Goal: Register for event/course

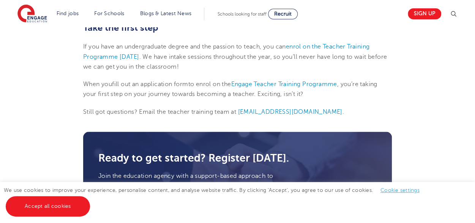
scroll to position [722, 0]
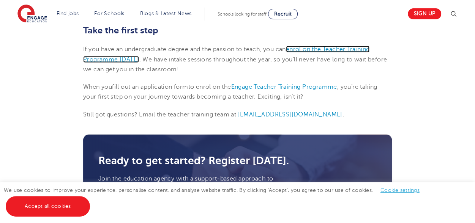
click at [107, 59] on span "enrol on the Teacher Training Programme [DATE]" at bounding box center [226, 54] width 286 height 17
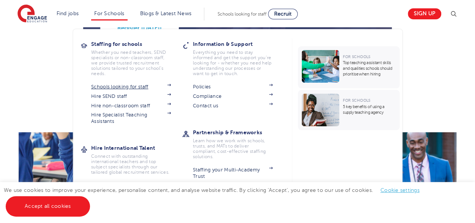
scroll to position [987, 0]
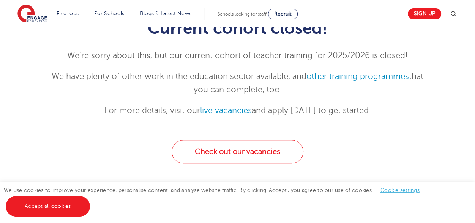
scroll to position [114, 0]
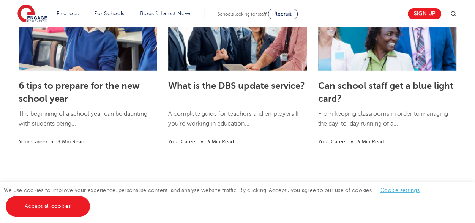
scroll to position [1063, 0]
